Goal: Task Accomplishment & Management: Use online tool/utility

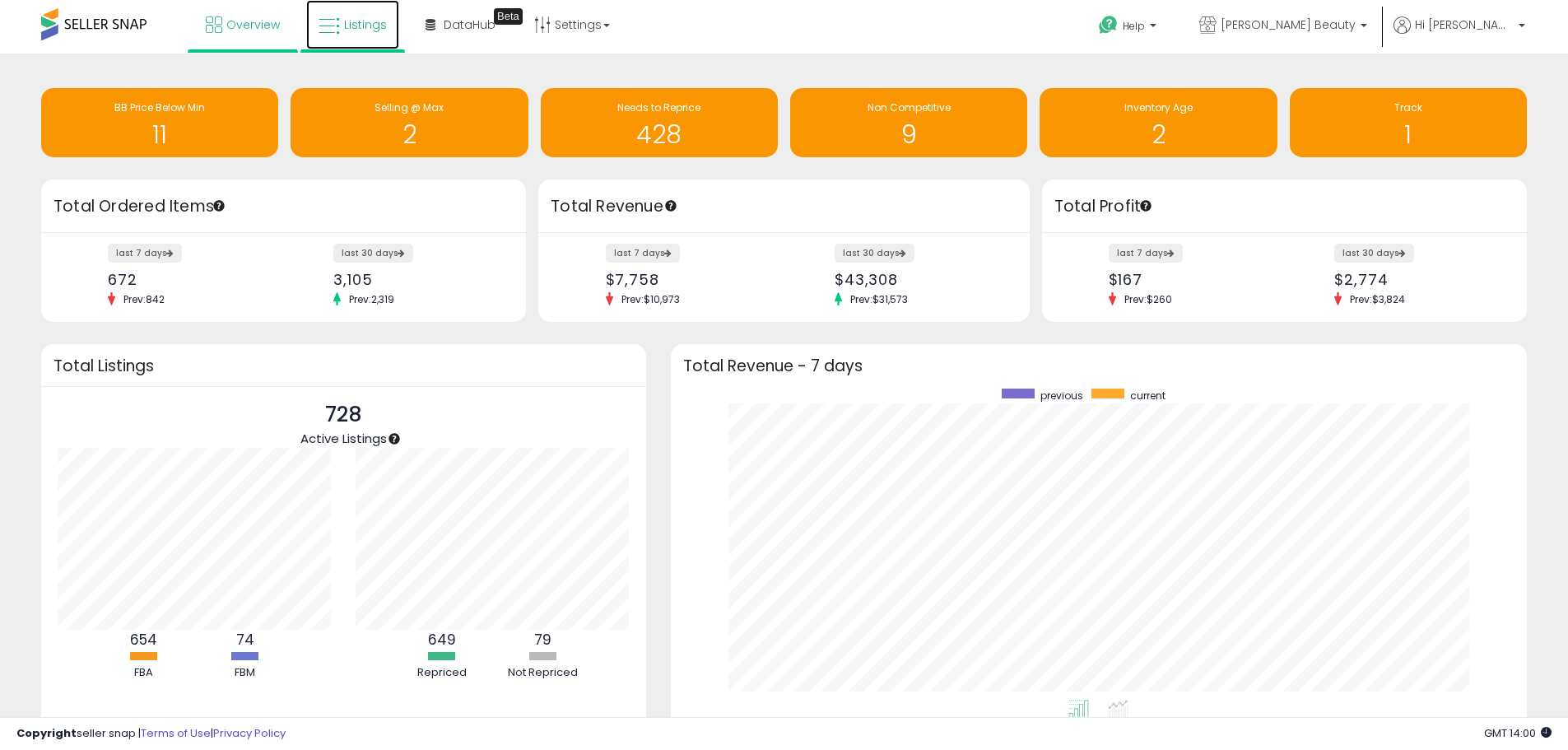
click at [338, 27] on icon at bounding box center [330, 27] width 21 height 21
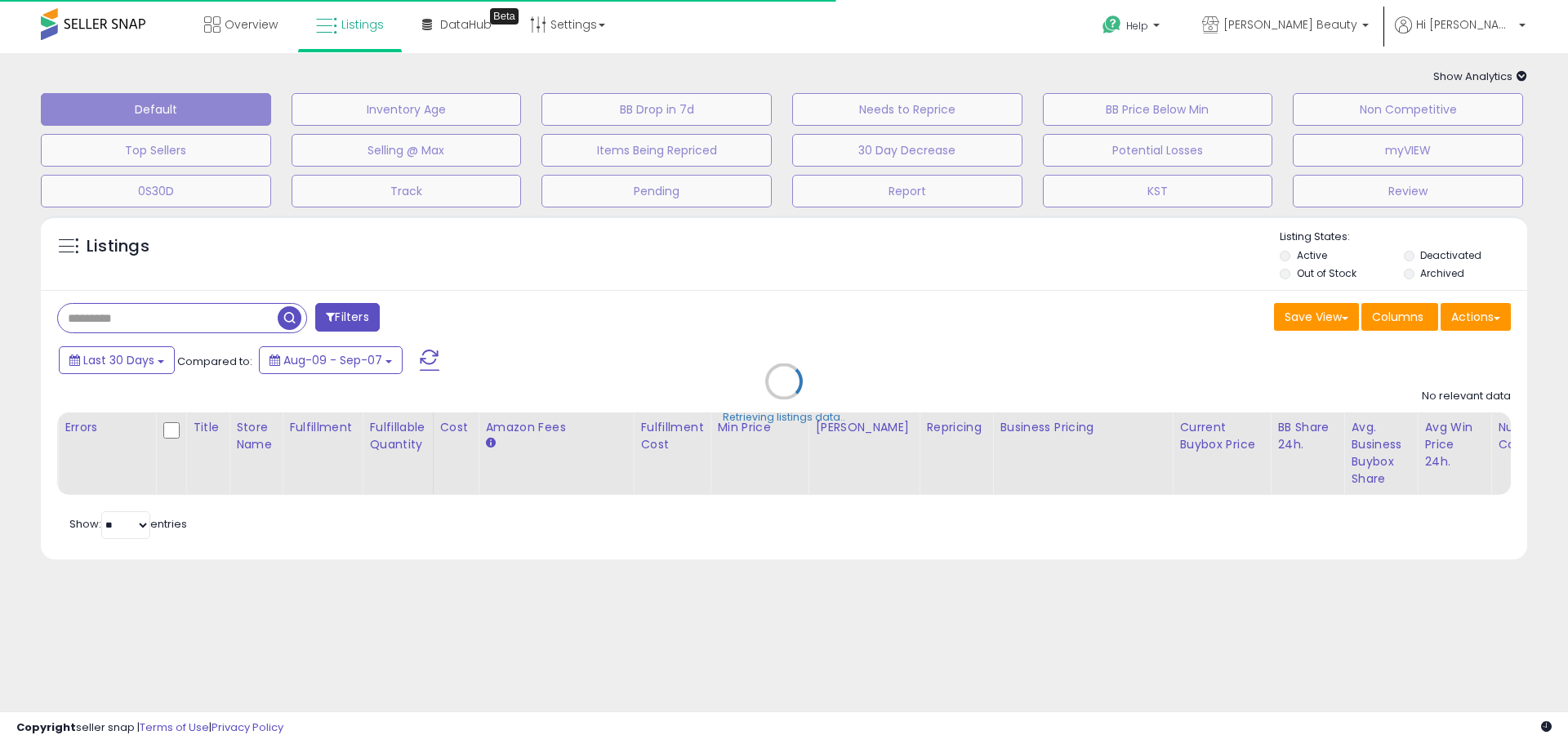
click at [166, 306] on div "Retrieving listings data.." at bounding box center [784, 394] width 1511 height 372
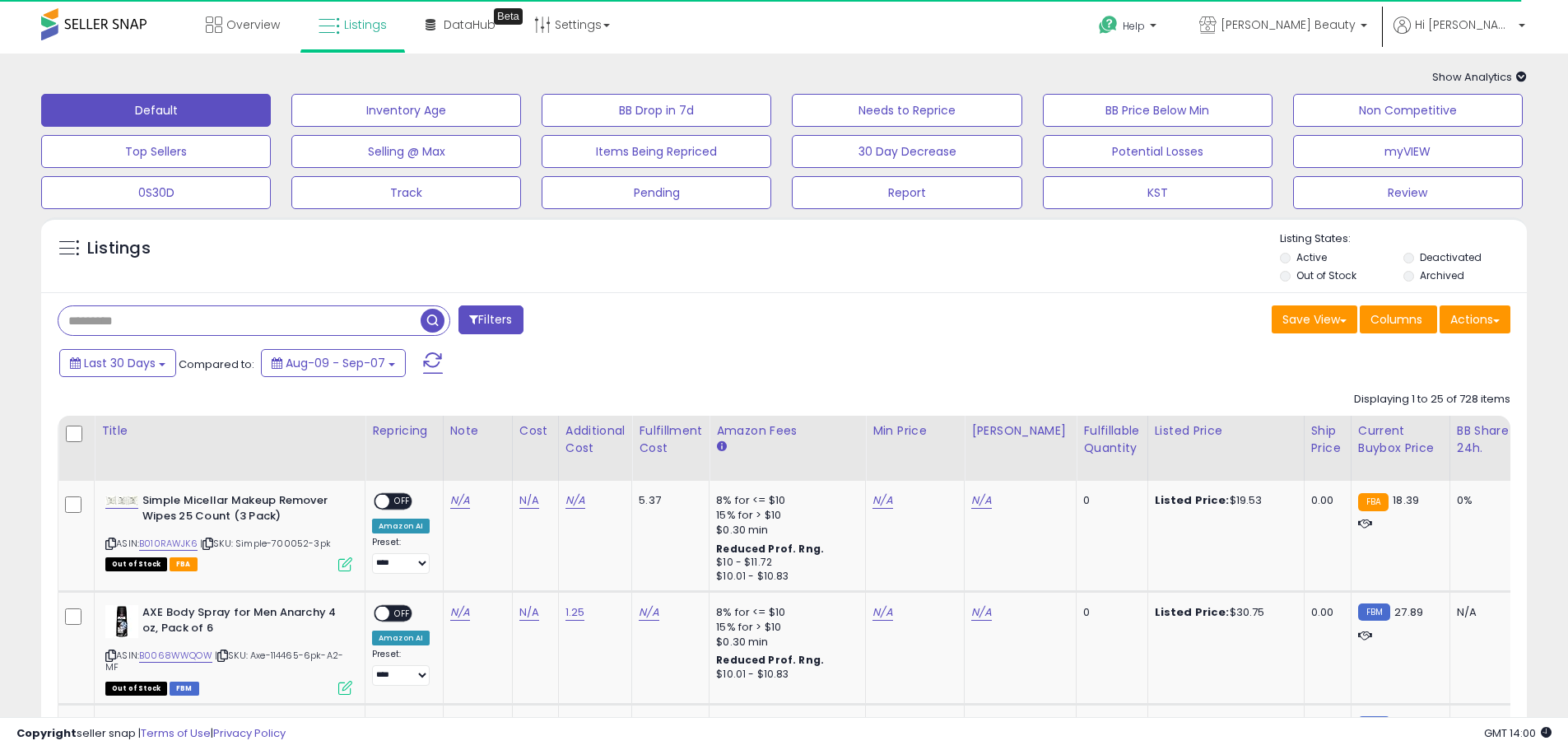
click at [167, 324] on input "text" at bounding box center [239, 321] width 362 height 29
paste input "**********"
type input "**********"
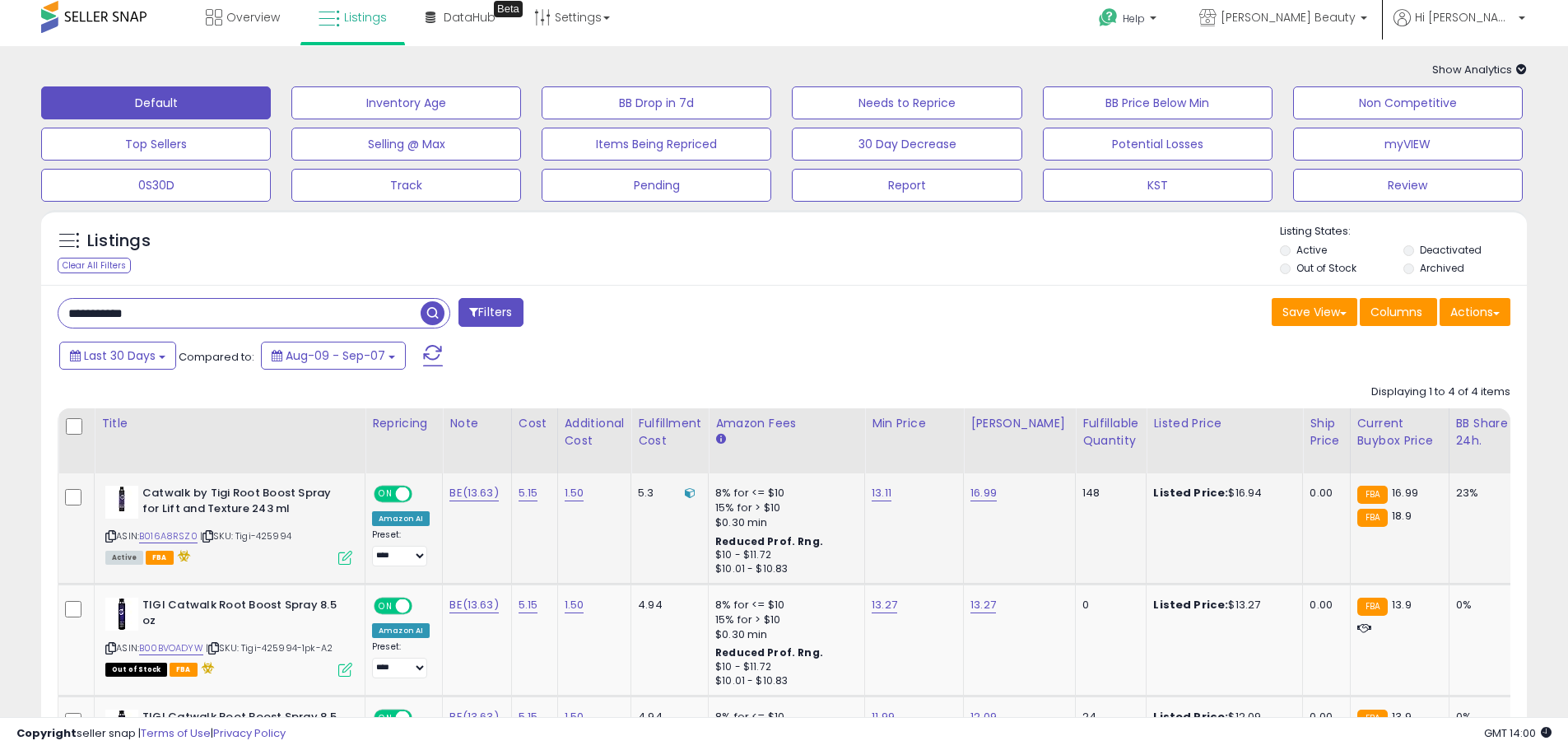
scroll to position [10, 0]
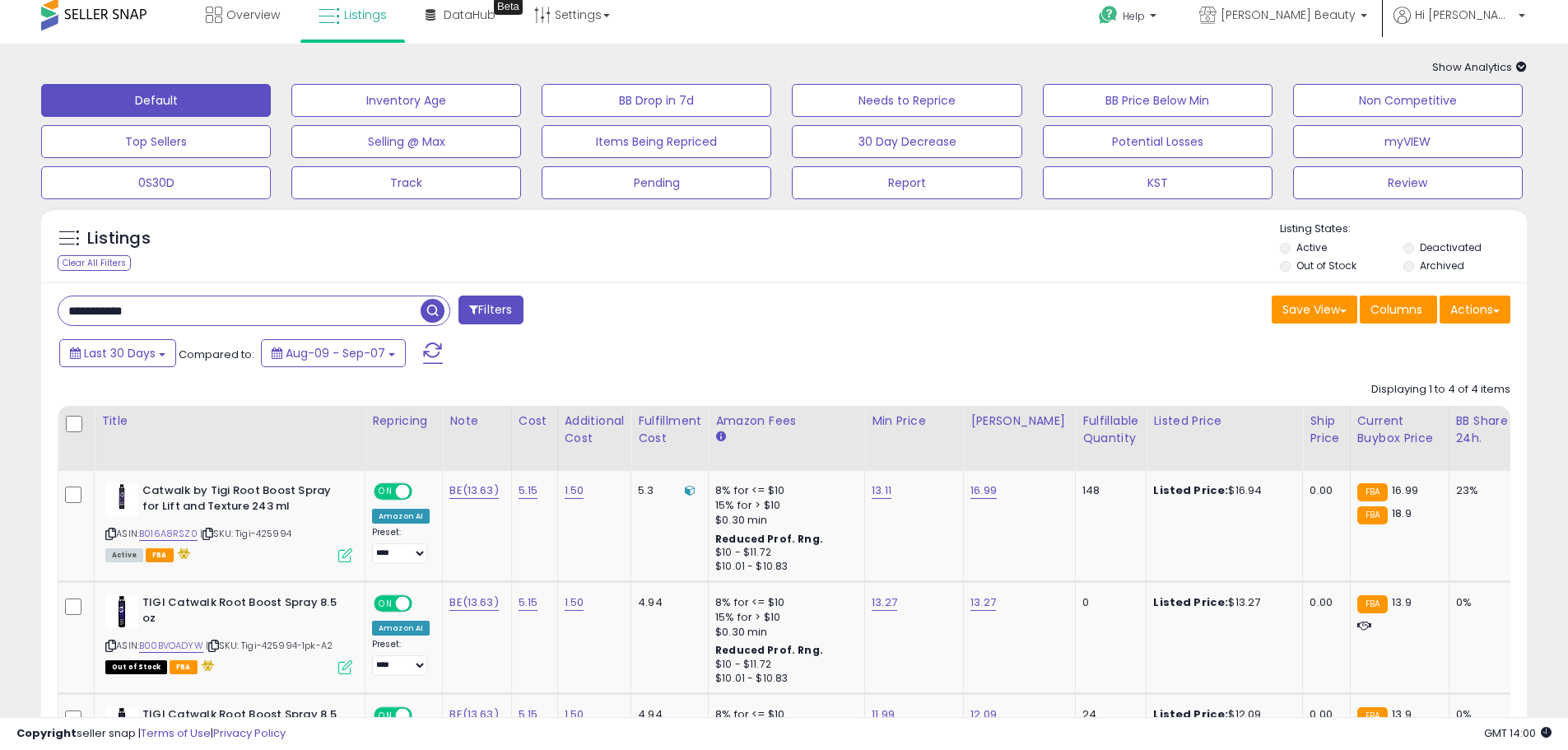
click at [1075, 716] on div "Copyright seller snap | Terms of Use | Privacy Policy GMT 14:00 Authorization r…" at bounding box center [784, 732] width 1568 height 33
click at [1075, 716] on div "Copyright seller snap | Terms of Use | Privacy Policy GMT 14:00 Authorization r…" at bounding box center [784, 732] width 1568 height 33
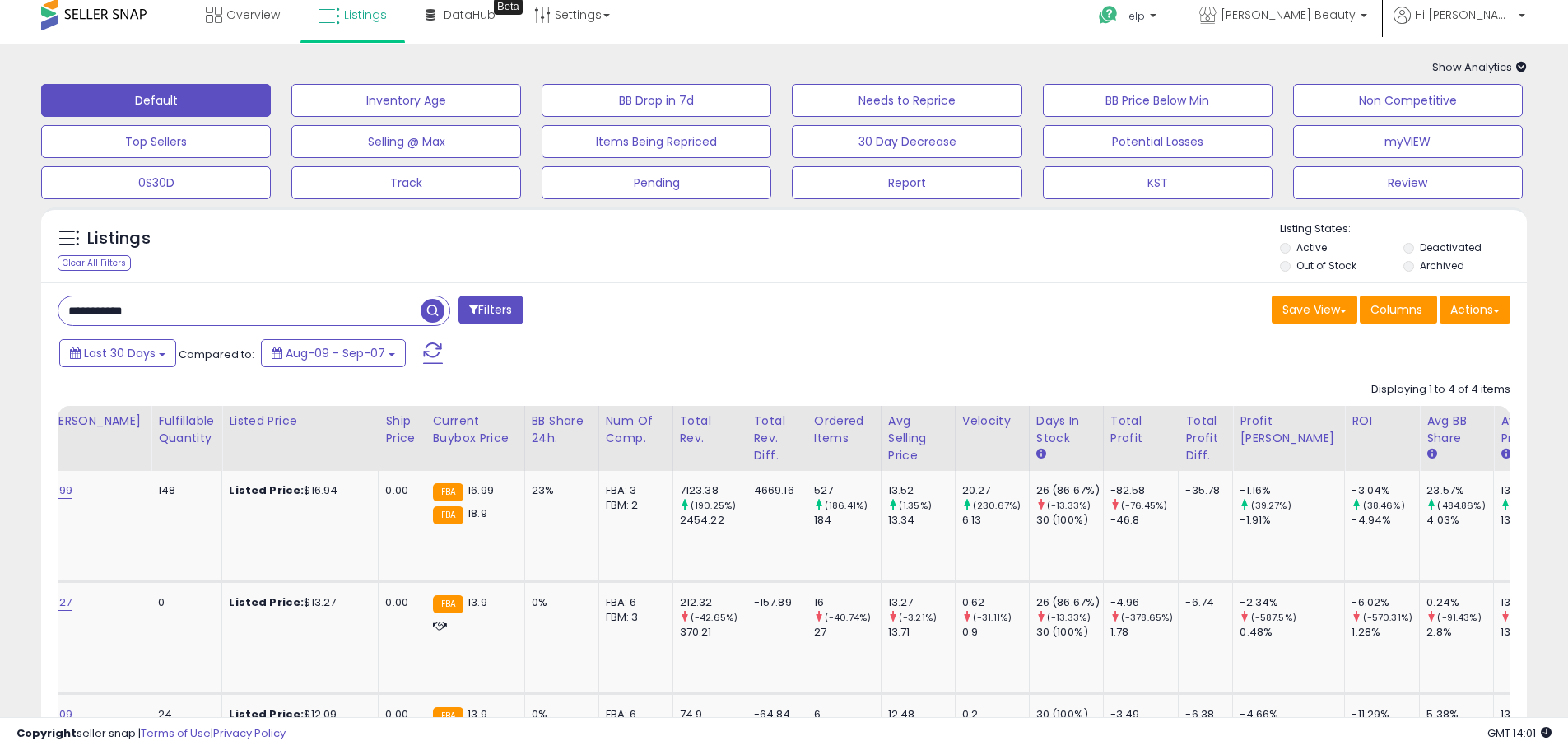
click at [303, 704] on div at bounding box center [784, 709] width 1453 height 16
click at [300, 717] on div "Copyright seller snap | Terms of Use | Privacy Policy GMT 14:01 Authorization r…" at bounding box center [784, 732] width 1568 height 33
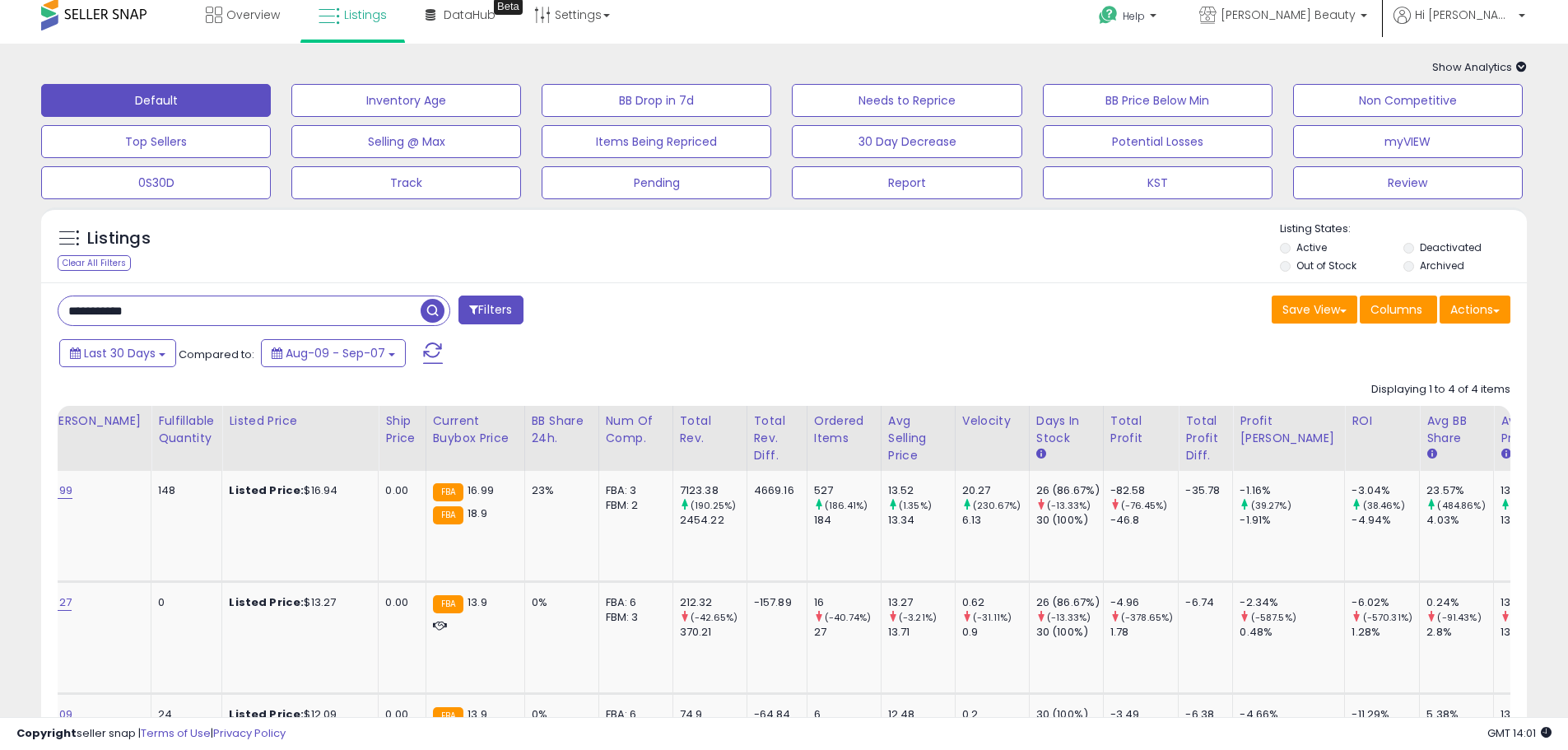
scroll to position [0, 0]
